Goal: Information Seeking & Learning: Check status

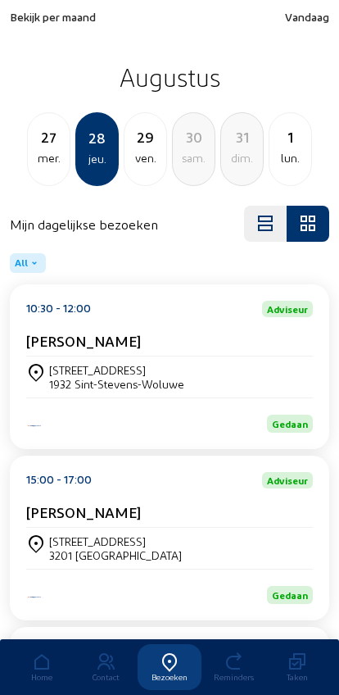
click at [34, 16] on span "Bekijk per maand" at bounding box center [53, 17] width 86 height 14
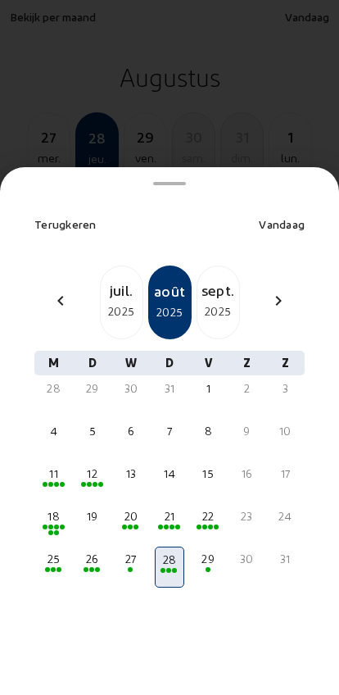
click at [122, 301] on div "2025" at bounding box center [122, 311] width 42 height 20
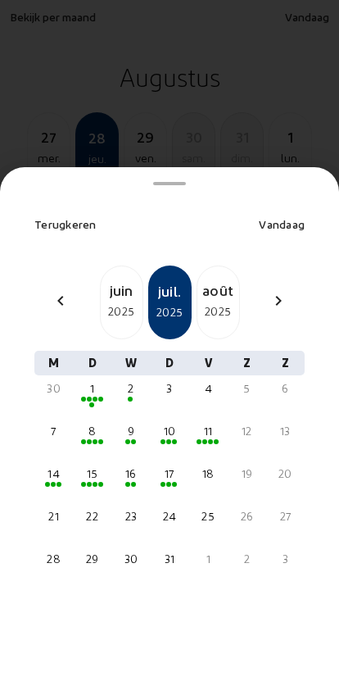
click at [85, 423] on div "8" at bounding box center [91, 431] width 25 height 16
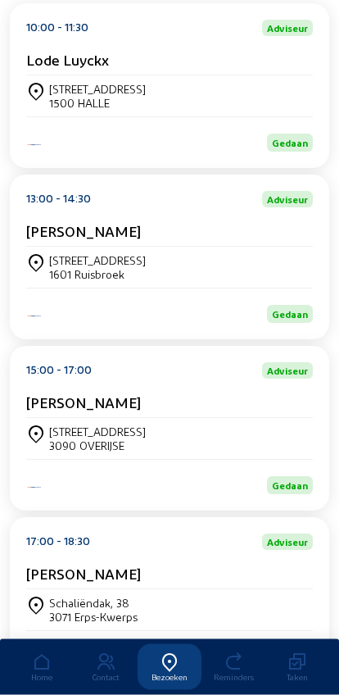
scroll to position [280, 0]
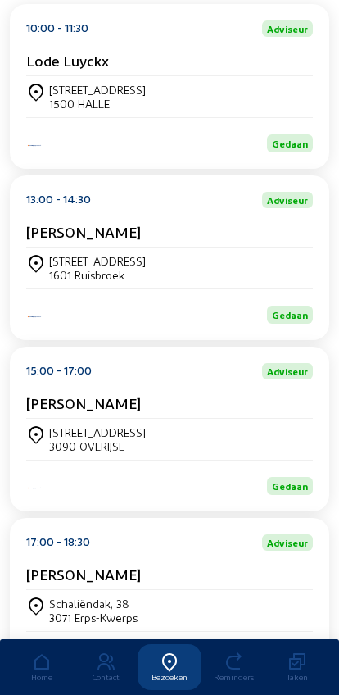
click at [78, 453] on div "3090 OVERIJSE" at bounding box center [97, 446] width 97 height 14
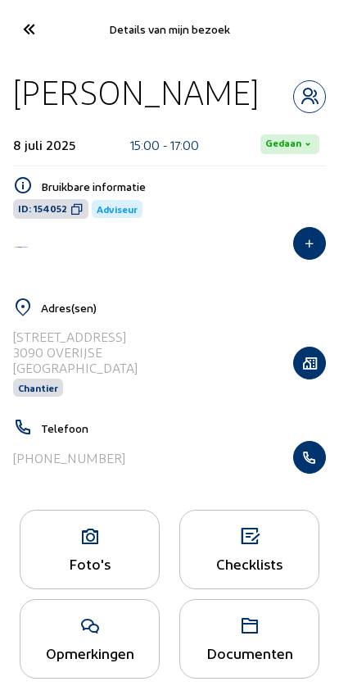
click at [91, 535] on icon at bounding box center [89, 537] width 138 height 20
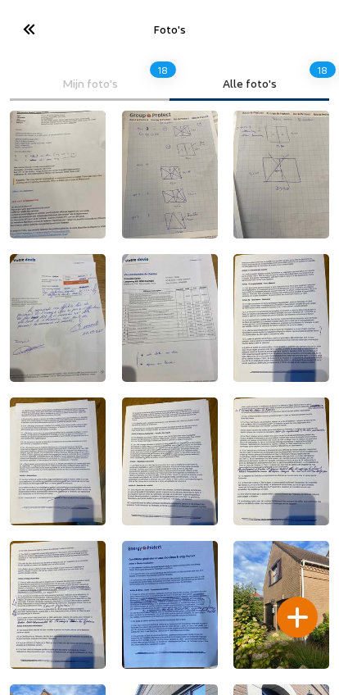
click at [165, 171] on img at bounding box center [170, 175] width 96 height 128
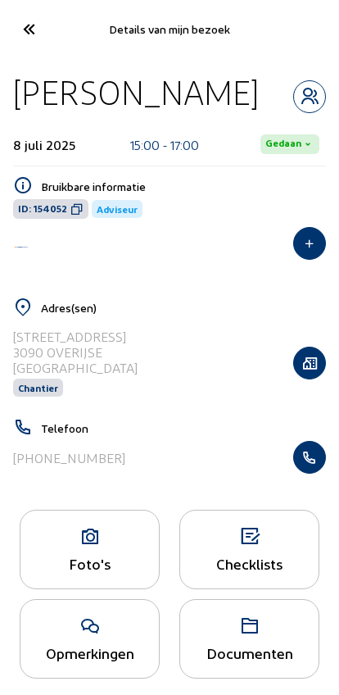
click at [34, 39] on icon at bounding box center [28, 29] width 27 height 29
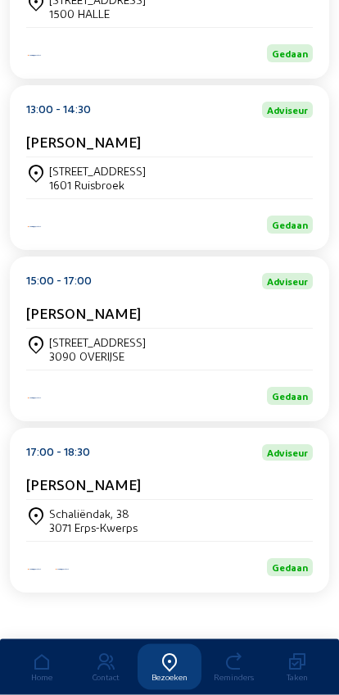
scroll to position [397, 0]
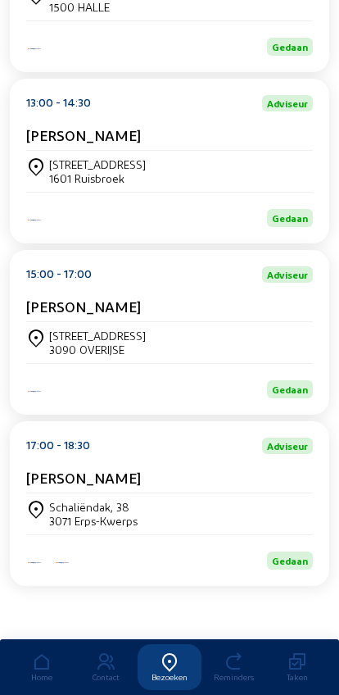
click at [67, 330] on div "[STREET_ADDRESS]" at bounding box center [97, 335] width 97 height 14
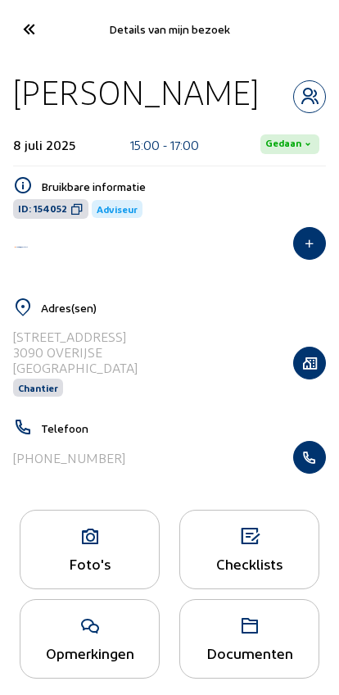
click at [93, 546] on icon at bounding box center [89, 537] width 138 height 20
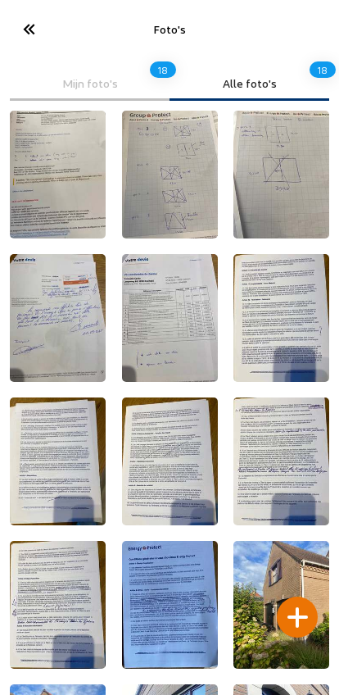
click at [174, 183] on img at bounding box center [170, 175] width 96 height 128
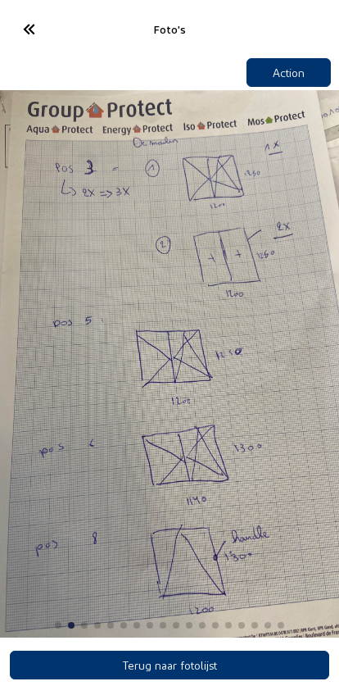
click at [85, 514] on img "2 / 18" at bounding box center [169, 363] width 339 height 547
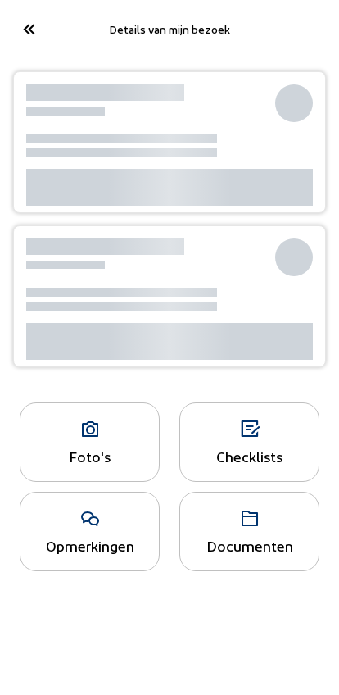
click at [40, 35] on icon at bounding box center [28, 29] width 27 height 29
